Goal: Navigation & Orientation: Find specific page/section

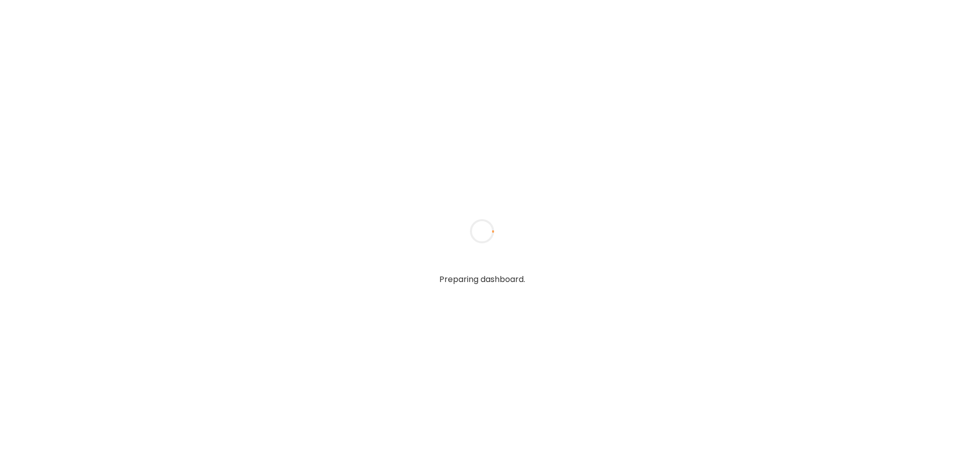
type textarea "**********"
type input "****"
type input "**********"
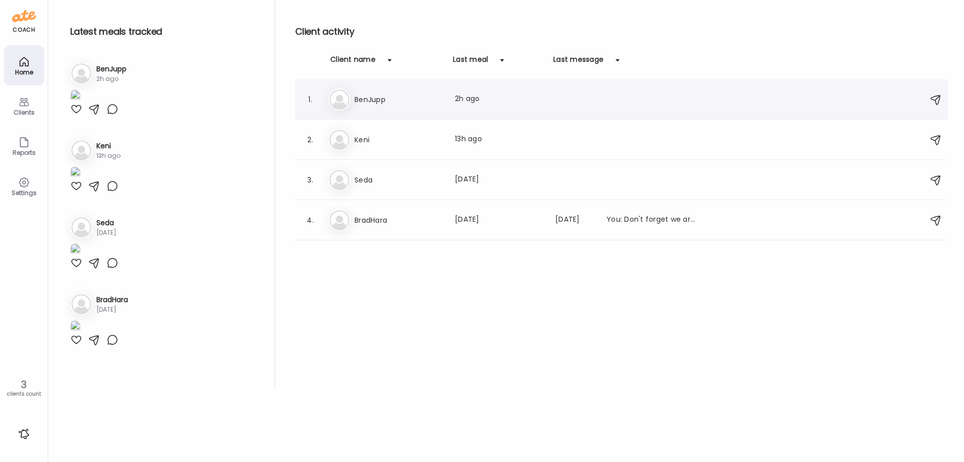
type input "**********"
click at [382, 106] on div "Be BenJupp Last meal: 2h ago" at bounding box center [624, 99] width 590 height 22
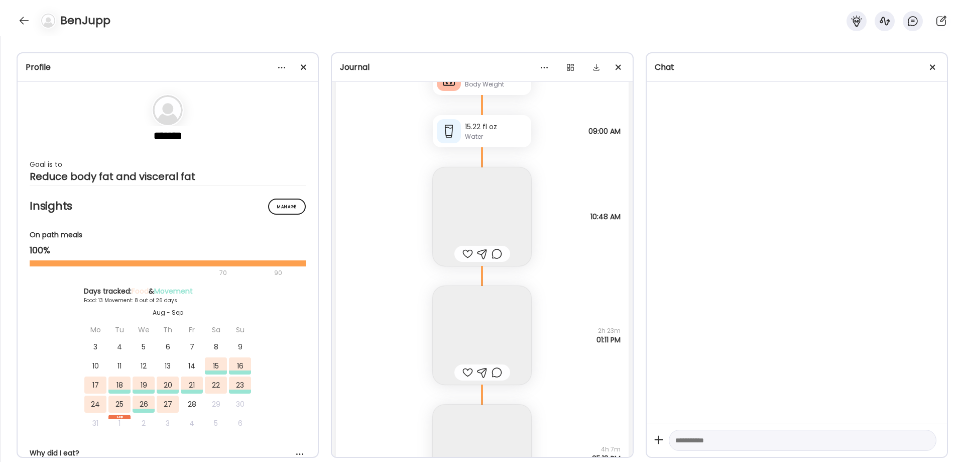
scroll to position [11483, 0]
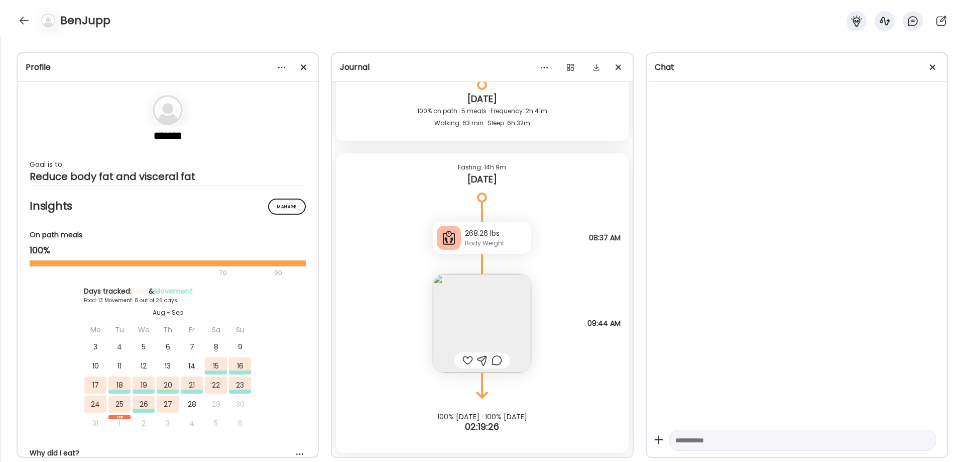
click at [485, 324] on img at bounding box center [482, 323] width 98 height 98
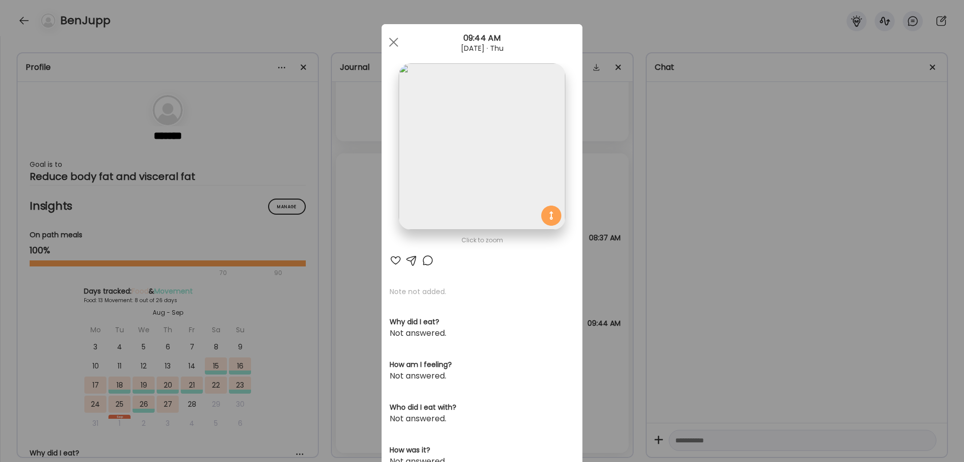
click at [747, 296] on div "Ate Coach Dashboard Wahoo! It’s official Take a moment to set up your Coach Pro…" at bounding box center [482, 231] width 964 height 462
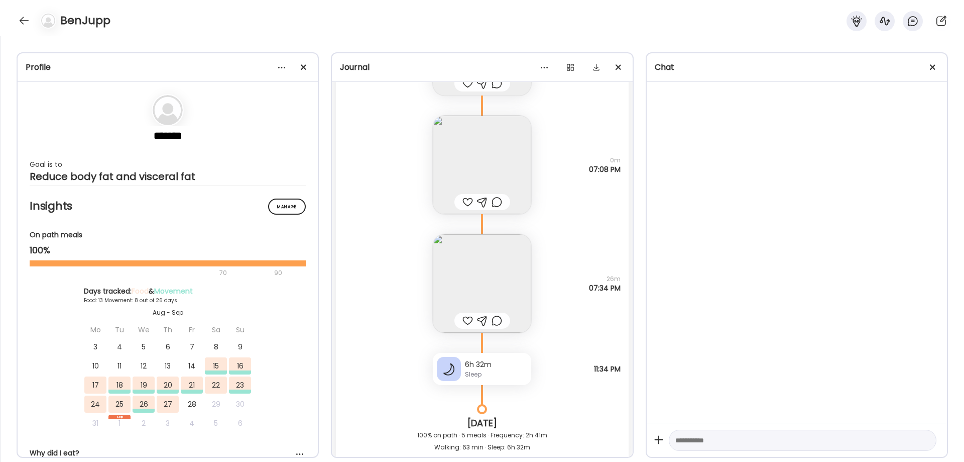
scroll to position [11148, 0]
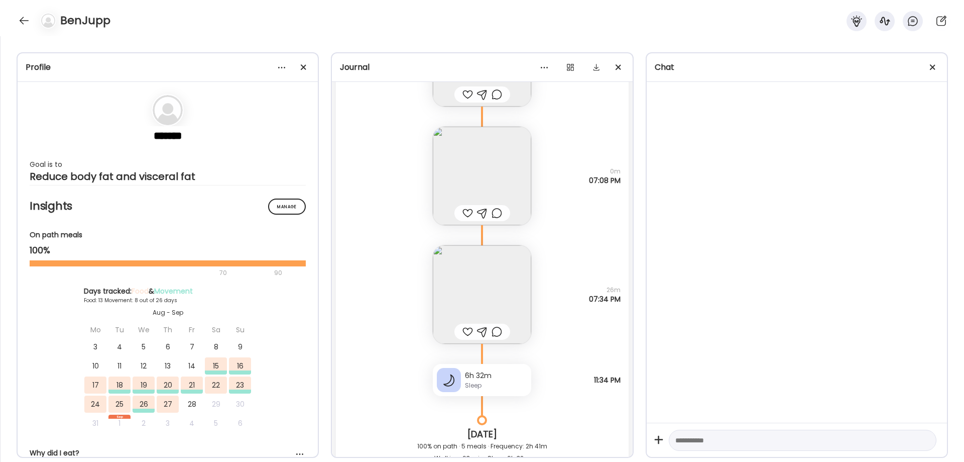
click at [476, 285] on img at bounding box center [482, 294] width 98 height 98
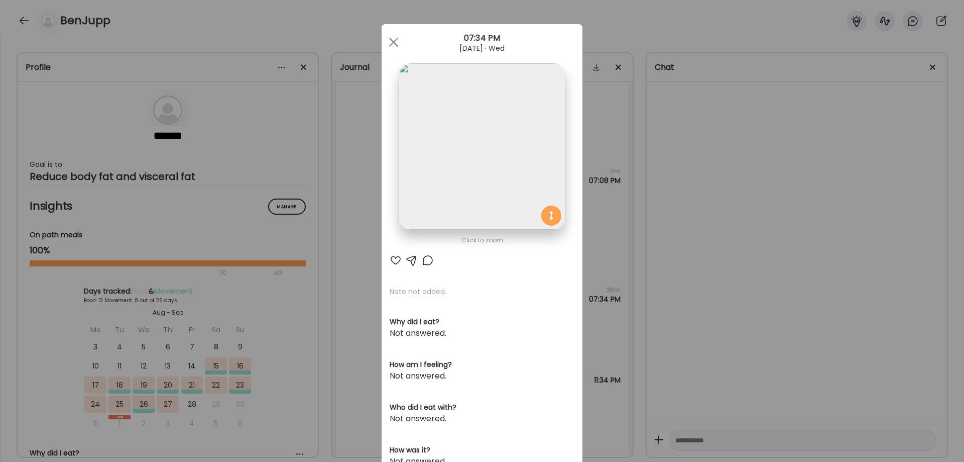
click at [795, 317] on div "Ate Coach Dashboard Wahoo! It’s official Take a moment to set up your Coach Pro…" at bounding box center [482, 231] width 964 height 462
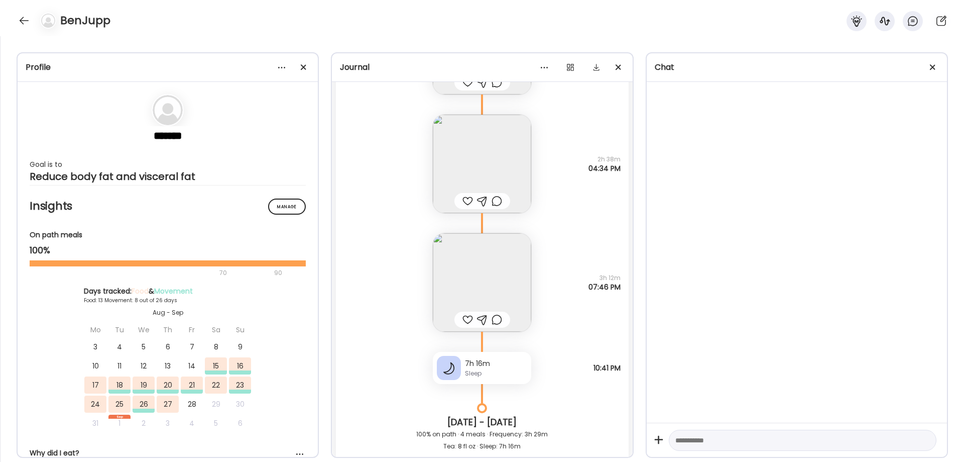
scroll to position [10144, 0]
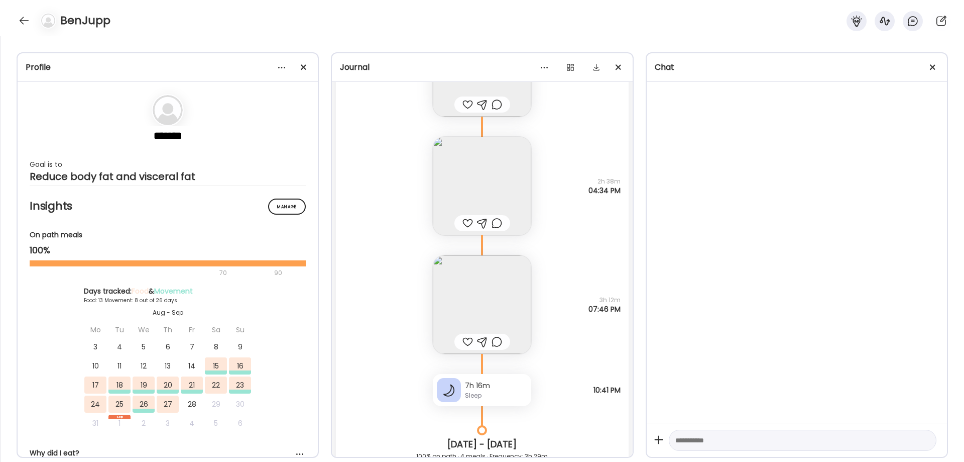
click at [485, 290] on img at bounding box center [482, 304] width 98 height 98
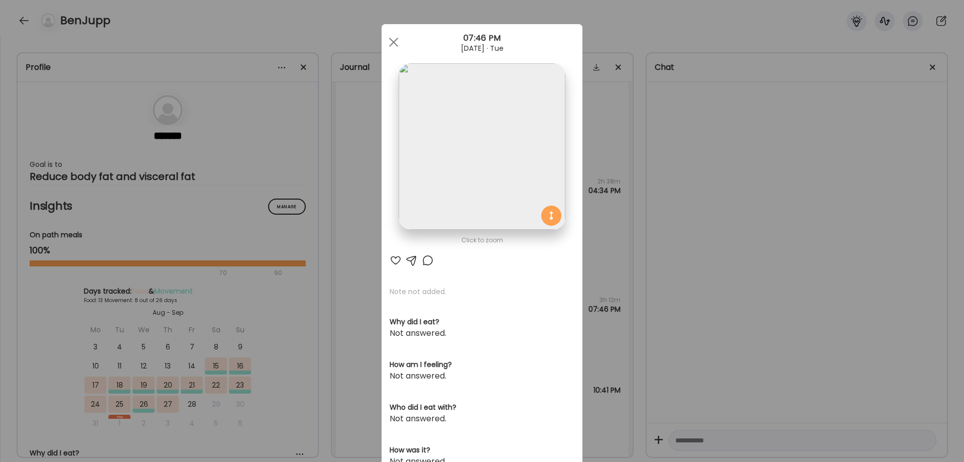
click at [465, 180] on img at bounding box center [482, 146] width 166 height 166
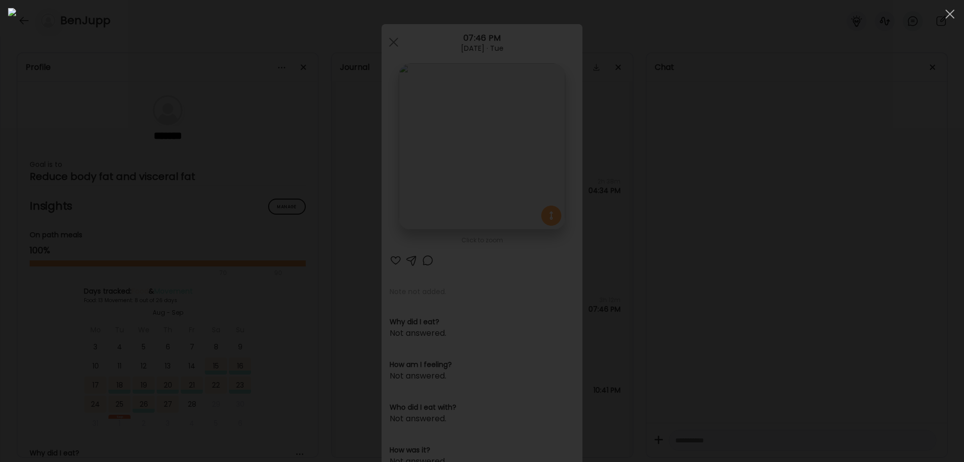
click at [795, 304] on div at bounding box center [482, 231] width 948 height 446
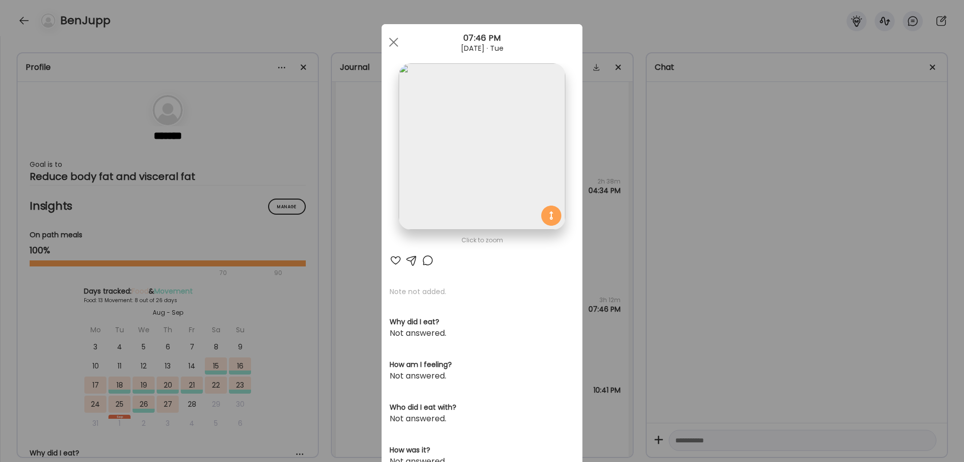
click at [784, 300] on div "Ate Coach Dashboard Wahoo! It’s official Take a moment to set up your Coach Pro…" at bounding box center [482, 231] width 964 height 462
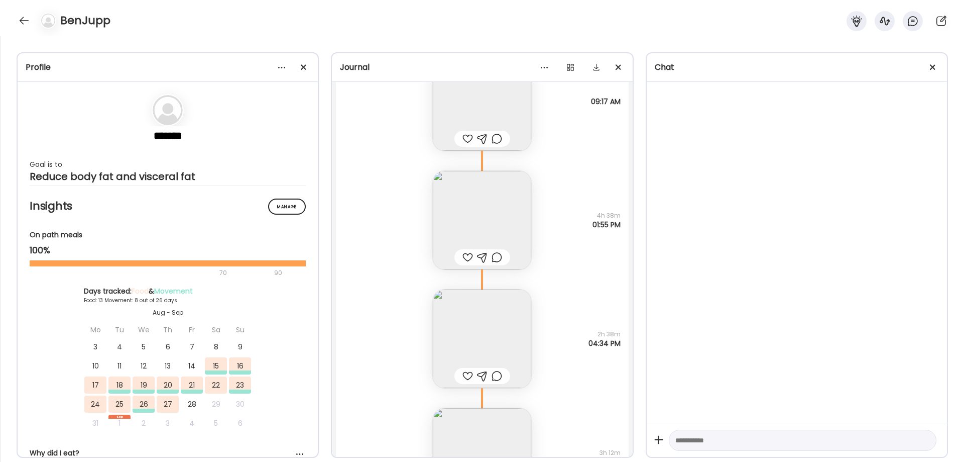
scroll to position [9977, 0]
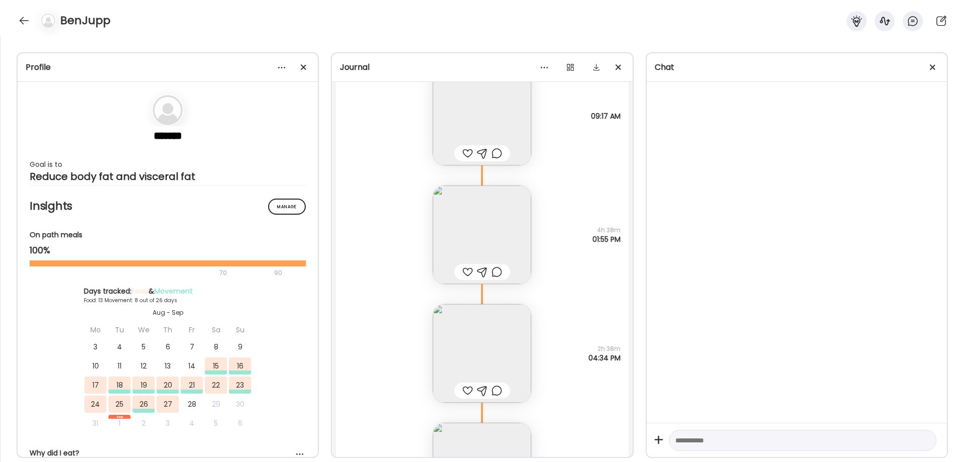
click at [489, 135] on img at bounding box center [482, 116] width 98 height 98
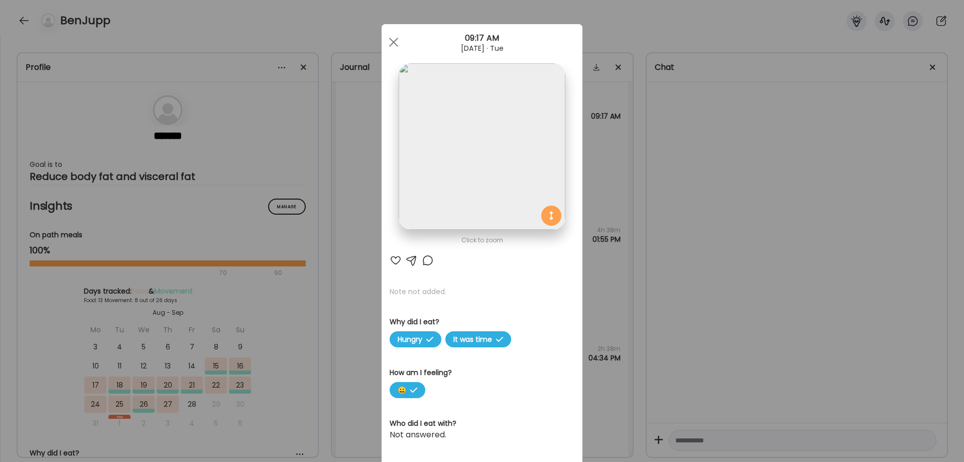
click at [493, 182] on img at bounding box center [482, 146] width 166 height 166
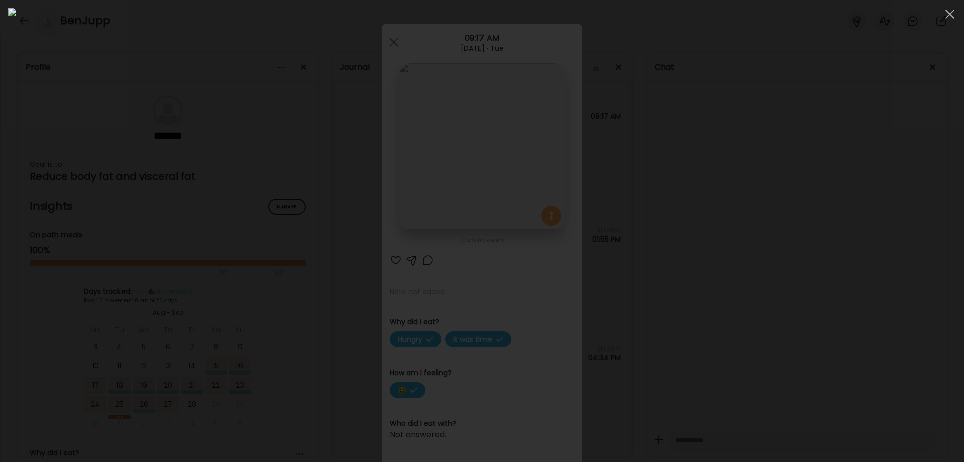
click at [853, 331] on div at bounding box center [482, 231] width 948 height 446
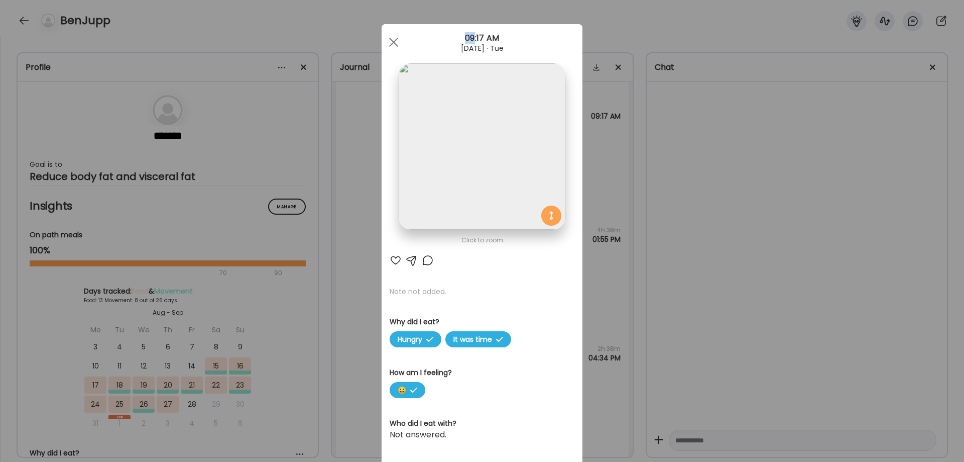
click at [853, 331] on div "Ate Coach Dashboard Wahoo! It’s official Take a moment to set up your Coach Pro…" at bounding box center [482, 231] width 964 height 462
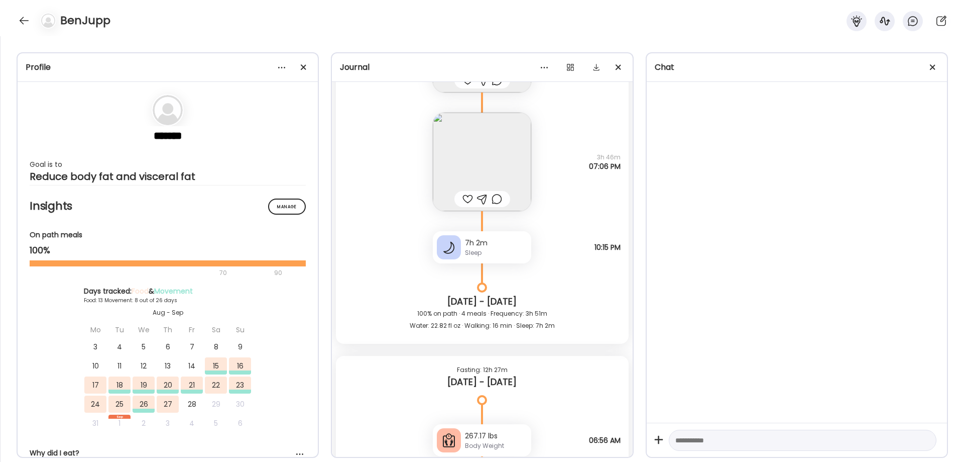
scroll to position [6712, 0]
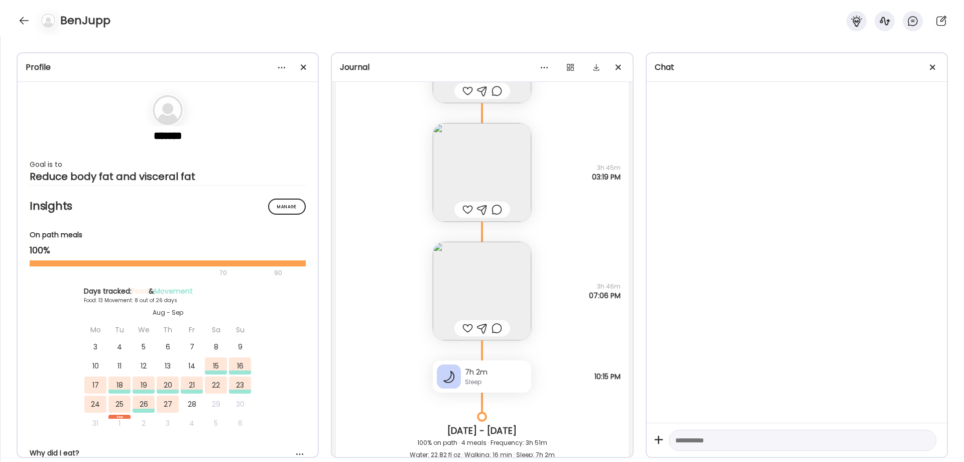
click at [683, 292] on div at bounding box center [797, 252] width 300 height 341
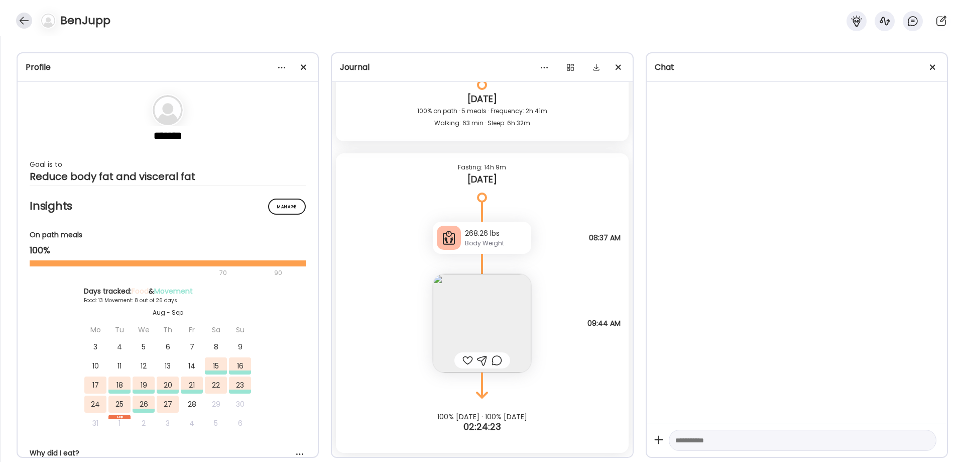
click at [23, 18] on div at bounding box center [24, 21] width 16 height 16
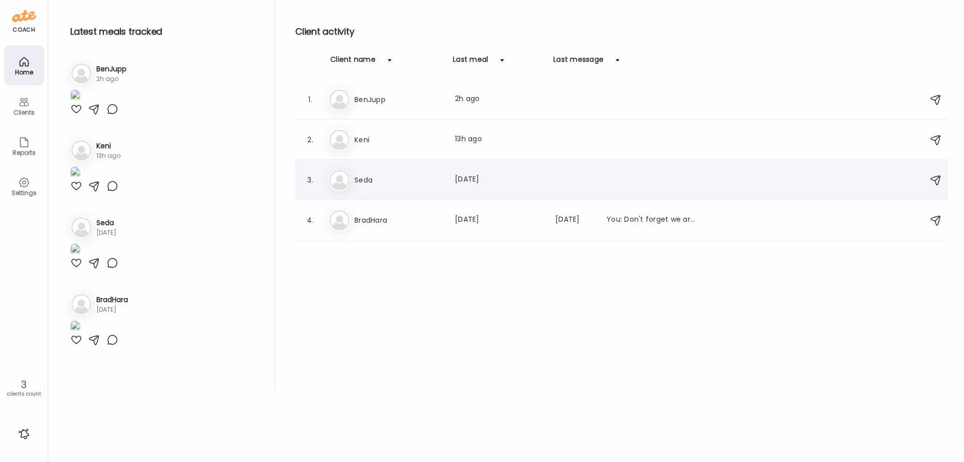
click at [394, 169] on div "[PERSON_NAME] Last meal: [DATE]" at bounding box center [624, 180] width 590 height 22
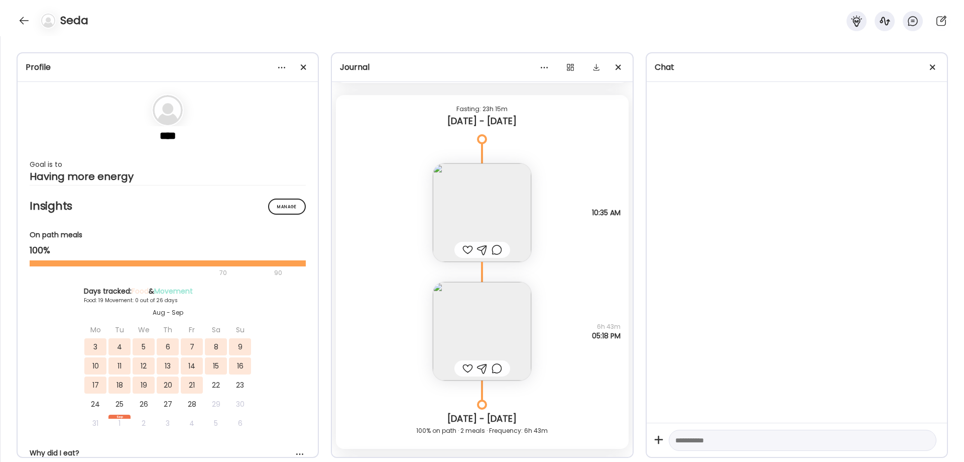
scroll to position [11946, 0]
